Goal: Task Accomplishment & Management: Complete application form

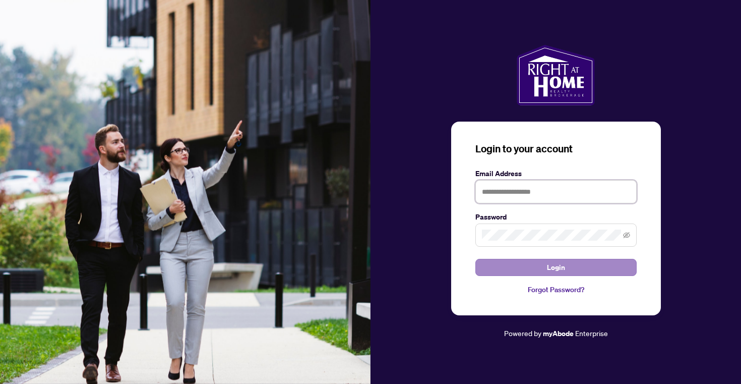
type input "**********"
click at [541, 268] on button "Login" at bounding box center [555, 267] width 161 height 17
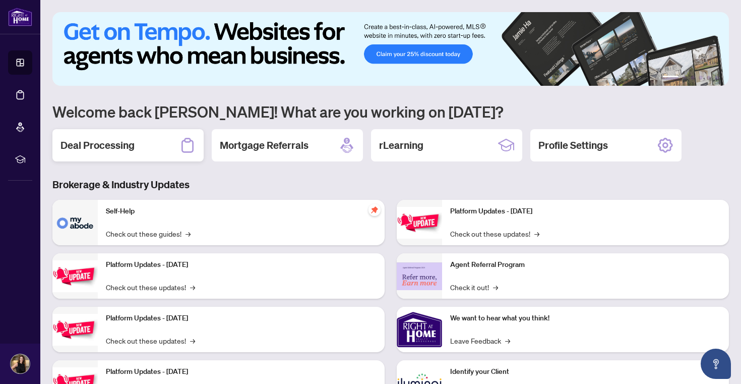
click at [103, 138] on div "Deal Processing" at bounding box center [127, 145] width 151 height 32
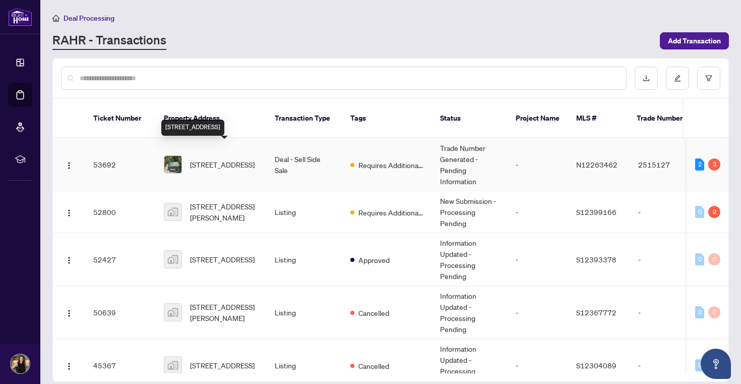
click at [203, 159] on span "[STREET_ADDRESS]" at bounding box center [222, 164] width 65 height 11
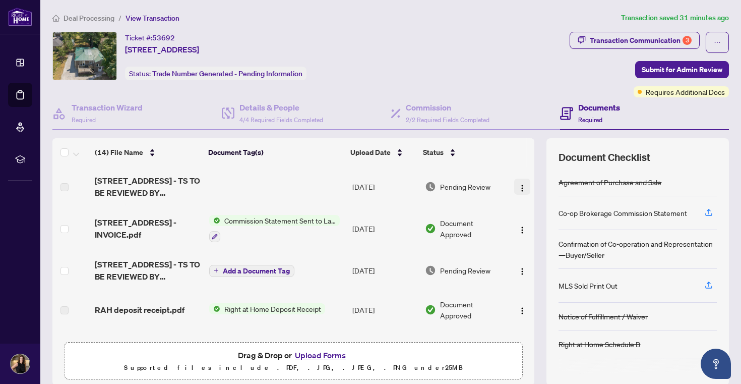
click at [521, 186] on img "button" at bounding box center [522, 188] width 8 height 8
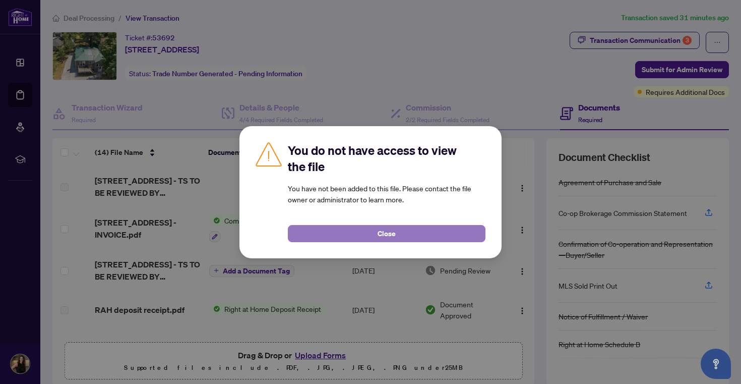
click at [395, 229] on span "Close" at bounding box center [387, 233] width 18 height 16
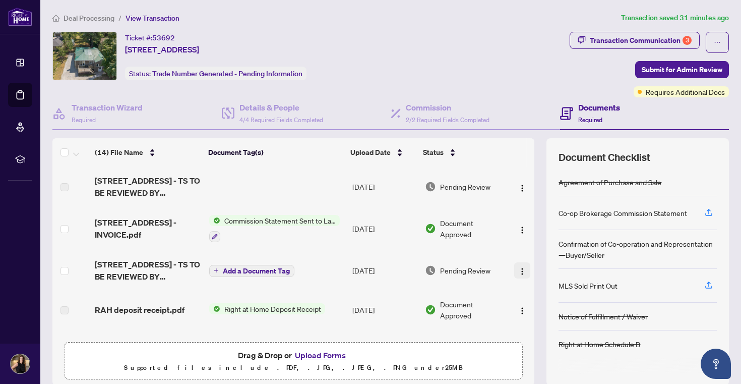
click at [518, 267] on img "button" at bounding box center [522, 271] width 8 height 8
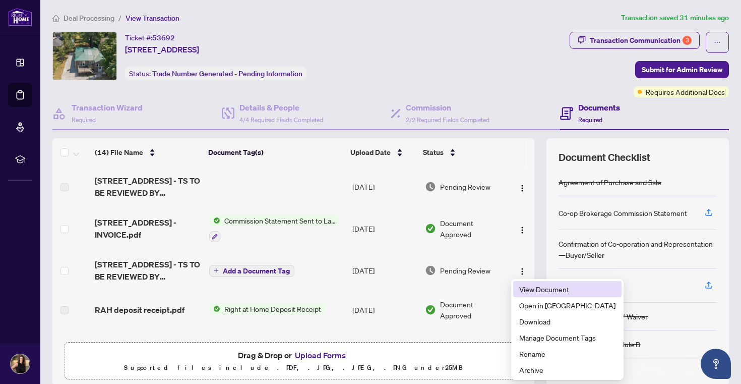
click at [530, 288] on span "View Document" at bounding box center [567, 288] width 96 height 11
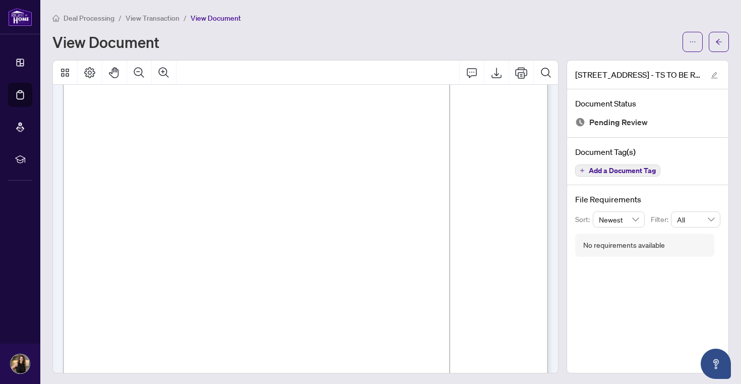
scroll to position [101, 0]
click at [498, 73] on icon "Export" at bounding box center [497, 73] width 10 height 11
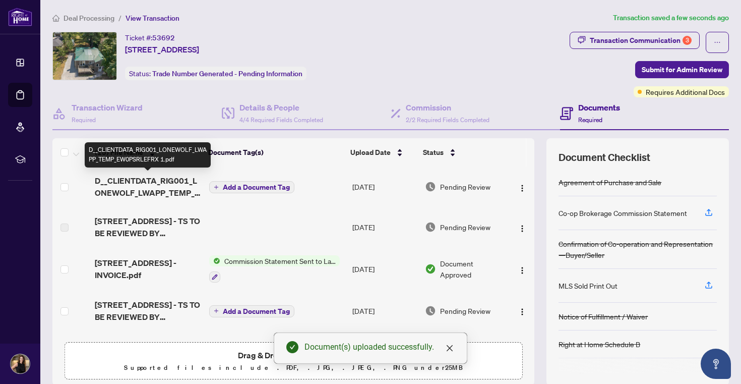
click at [141, 190] on span "D__CLIENTDATA_RIG001_LONEWOLF_LWAPP_TEMP_EW0PSRLEFRX 1.pdf" at bounding box center [148, 186] width 106 height 24
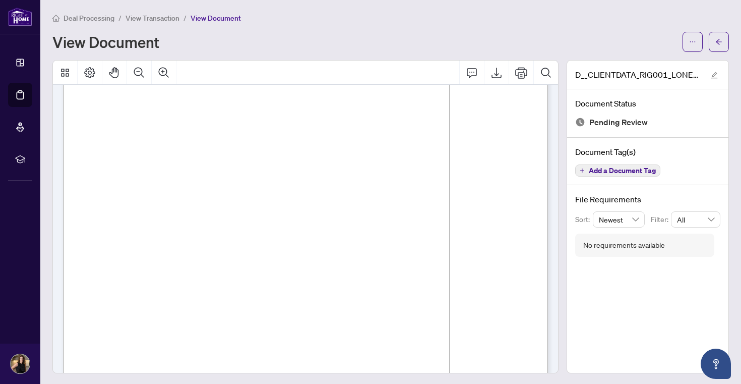
scroll to position [60, 0]
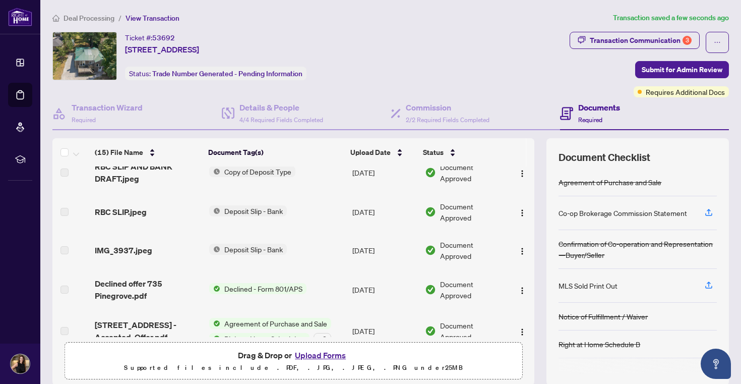
scroll to position [432, 0]
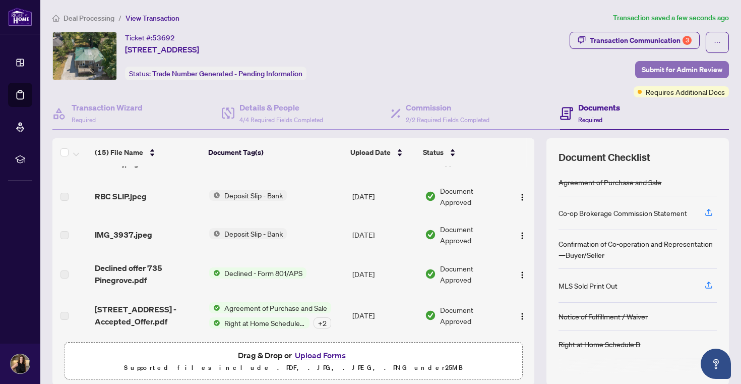
click at [689, 69] on span "Submit for Admin Review" at bounding box center [682, 70] width 81 height 16
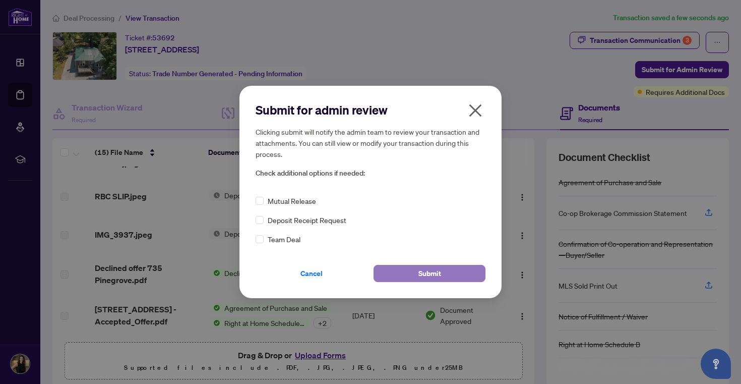
click at [421, 274] on span "Submit" at bounding box center [430, 273] width 23 height 16
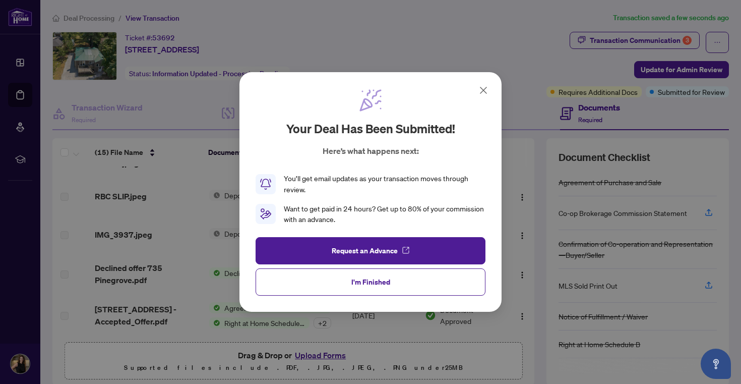
click at [485, 88] on icon at bounding box center [484, 90] width 6 height 6
